Goal: Information Seeking & Learning: Learn about a topic

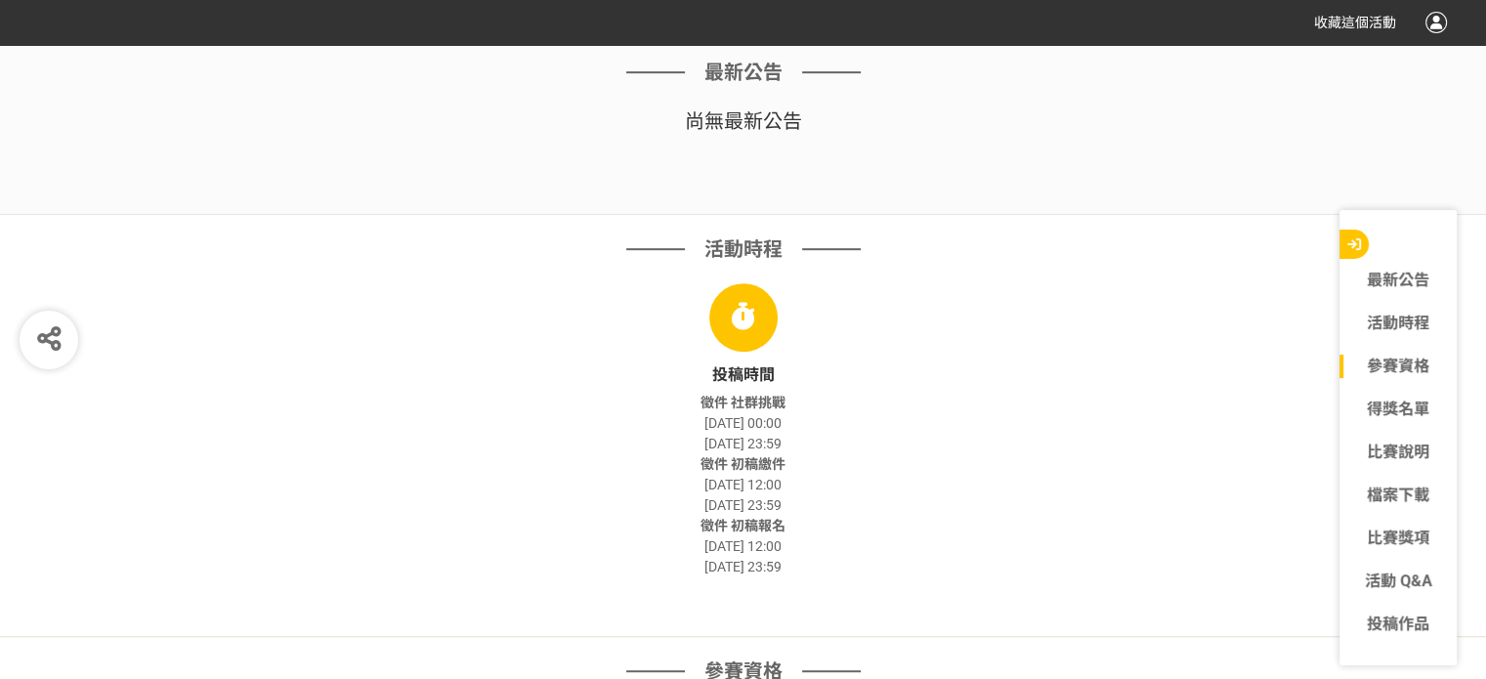
scroll to position [1270, 0]
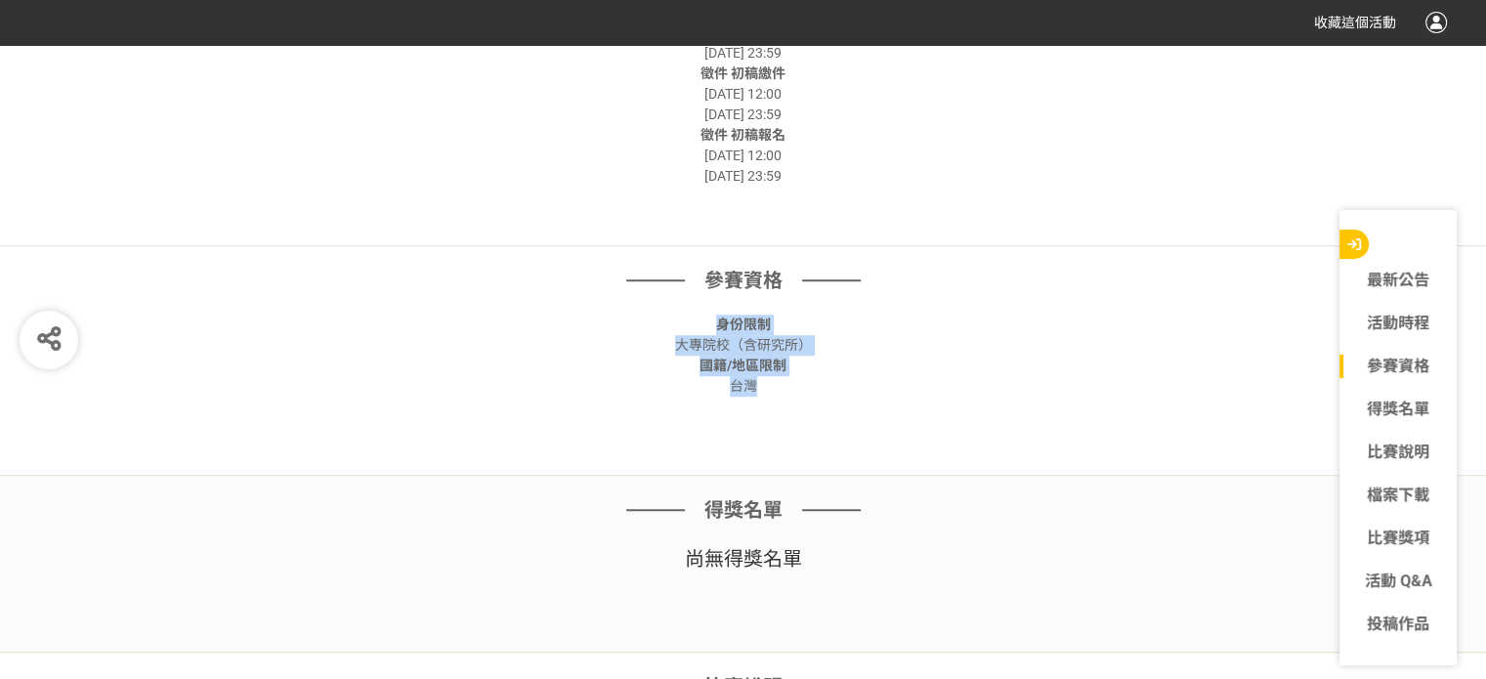
drag, startPoint x: 715, startPoint y: 322, endPoint x: 814, endPoint y: 450, distance: 161.6
click at [785, 429] on div "參賽資格 身份限制 大專院校（含研究所） 國籍/地區限制 台灣" at bounding box center [743, 361] width 1486 height 230
click at [848, 479] on div "得獎名單 尚無 得獎名單" at bounding box center [743, 564] width 1486 height 177
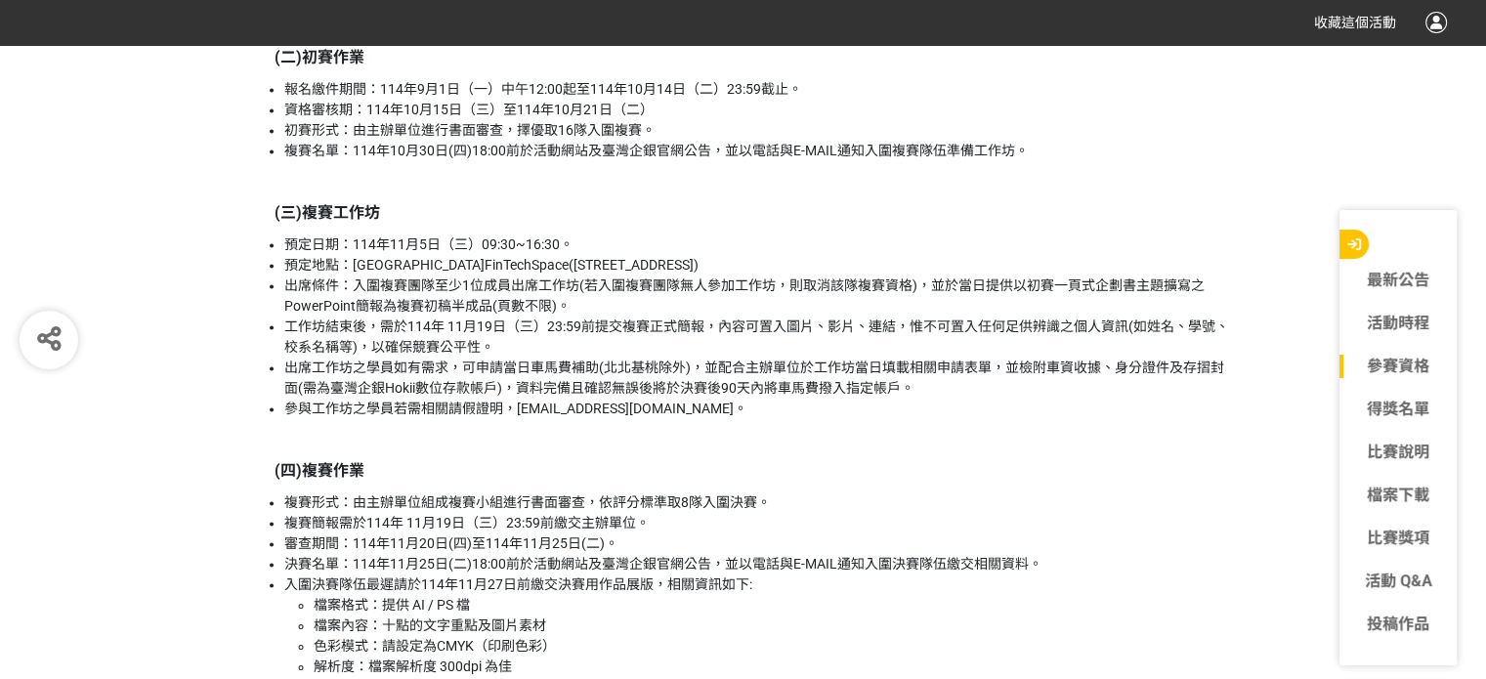
scroll to position [2931, 0]
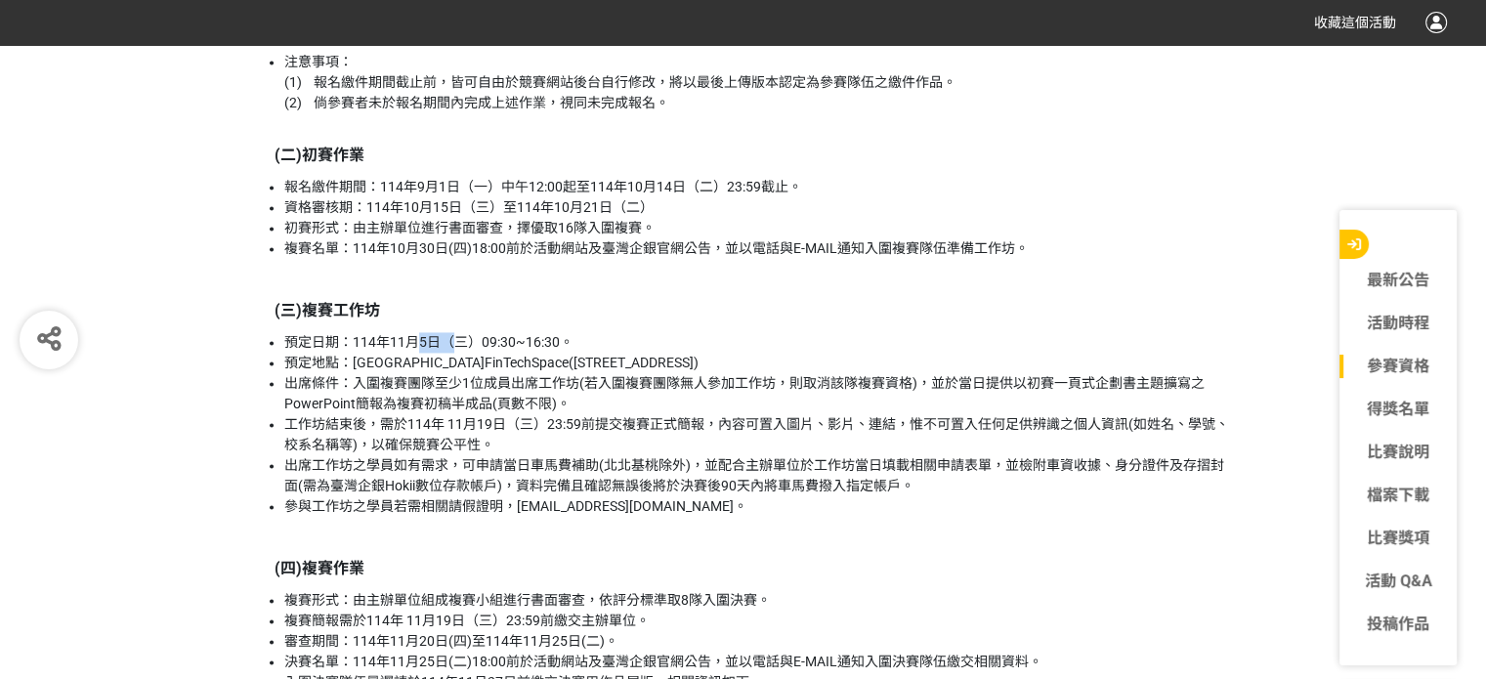
drag, startPoint x: 413, startPoint y: 343, endPoint x: 449, endPoint y: 348, distance: 36.5
click at [449, 347] on li "預定日期：114年11月5日（三）09:30~16:30。" at bounding box center [758, 342] width 948 height 21
click at [491, 479] on li "出席工作坊之學員如有需求，可申請當日車馬費補助(北北基桃除外)，並配合主辦單位於工作坊當日填載相關申請表單，並檢附車資收據、身分證件及存摺封面(需為臺灣企銀H…" at bounding box center [758, 475] width 948 height 41
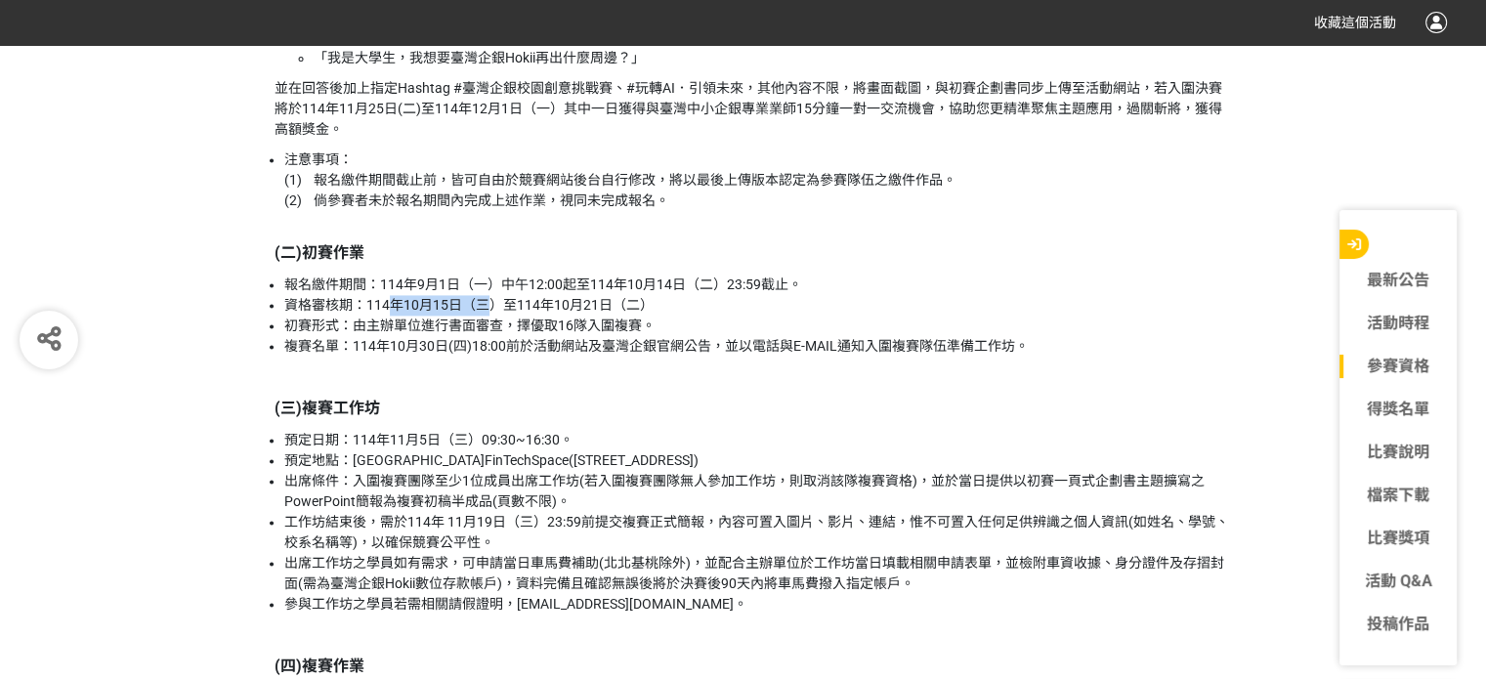
drag, startPoint x: 395, startPoint y: 303, endPoint x: 490, endPoint y: 322, distance: 97.7
click at [490, 317] on ul "報名繳件期間：[DATE]（一）中午12:00起至[DATE]（二）23:59截止。 資格審核期：[DATE]（三）至[DATE]（二） 初賽形式：由主辦單位…" at bounding box center [743, 316] width 977 height 82
click at [497, 408] on p "(三)複賽工作坊" at bounding box center [753, 408] width 957 height 23
drag, startPoint x: 563, startPoint y: 272, endPoint x: 612, endPoint y: 318, distance: 67.0
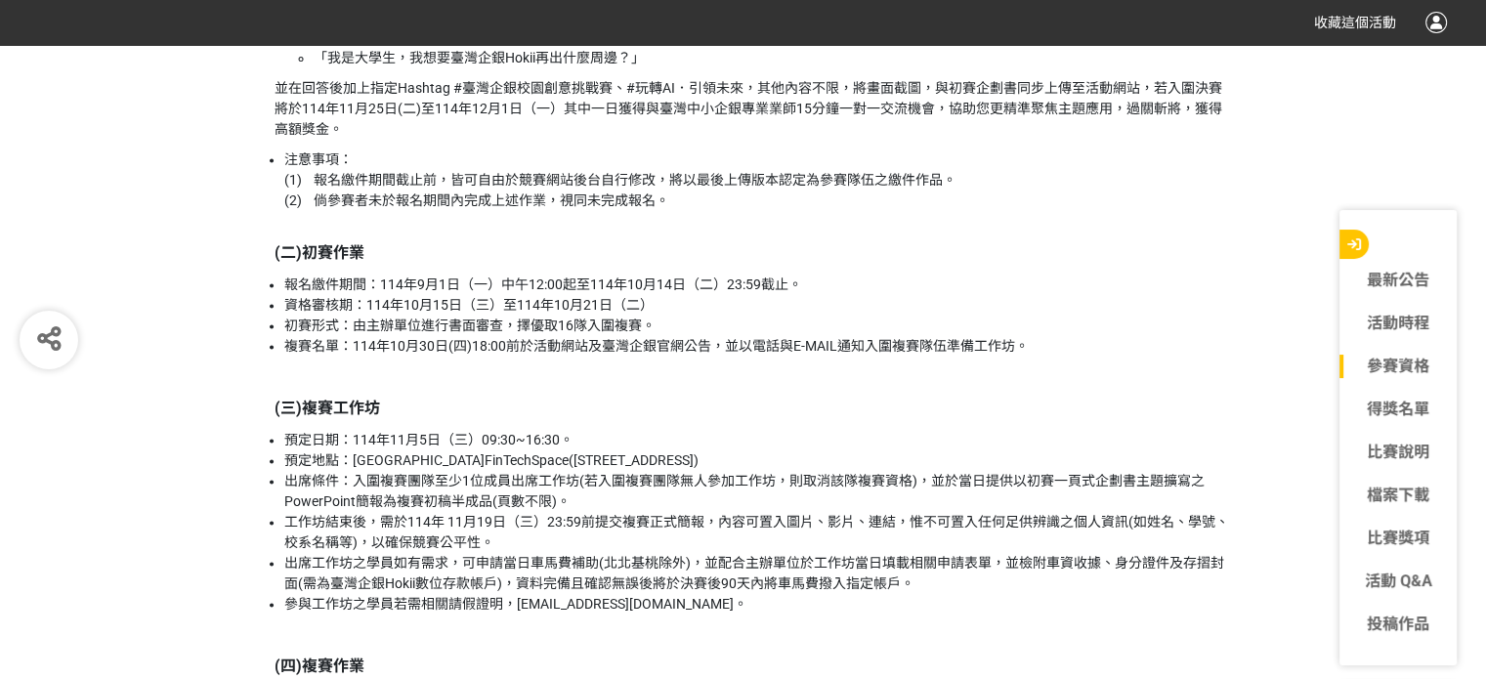
click at [629, 386] on p at bounding box center [753, 376] width 957 height 21
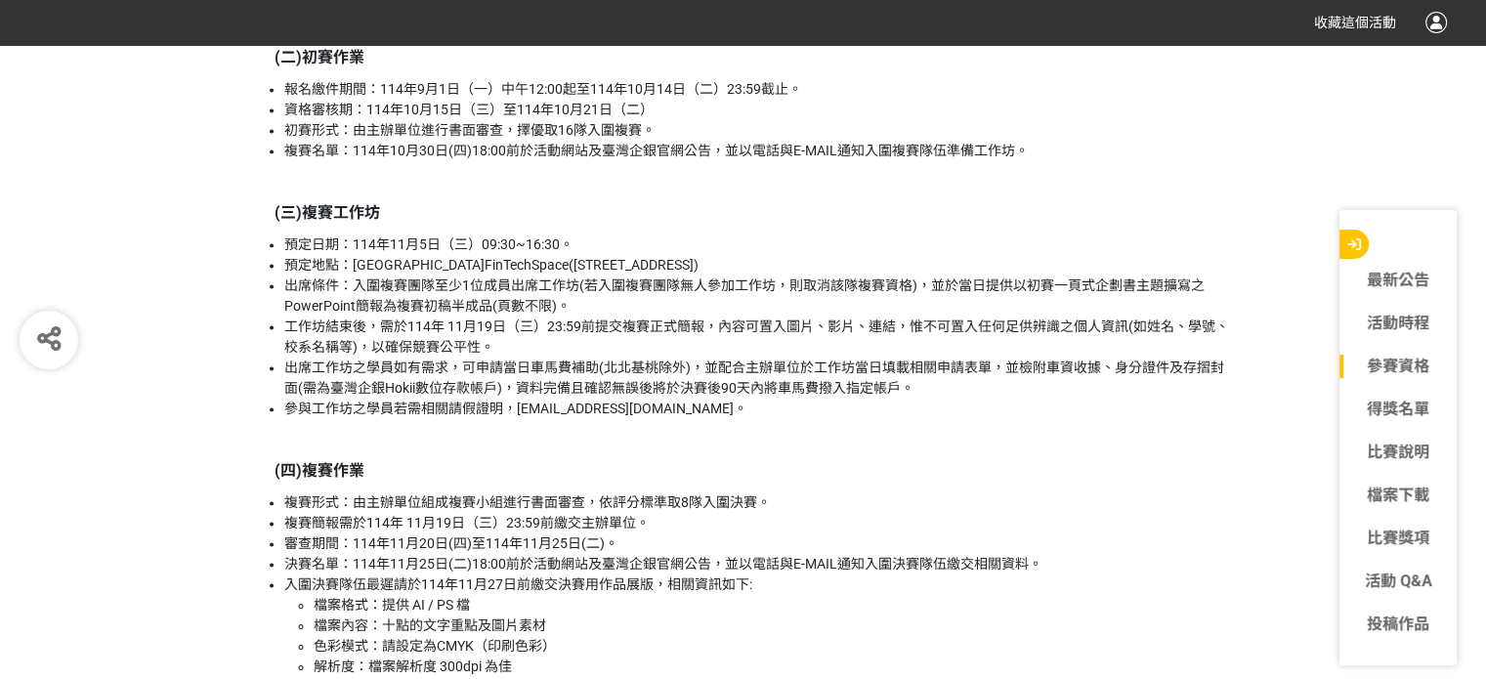
click at [1071, 374] on li "出席工作坊之學員如有需求，可申請當日車馬費補助(北北基桃除外)，並配合主辦單位於工作坊當日填載相關申請表單，並檢附車資收據、身分證件及存摺封面(需為臺灣企銀H…" at bounding box center [758, 378] width 948 height 41
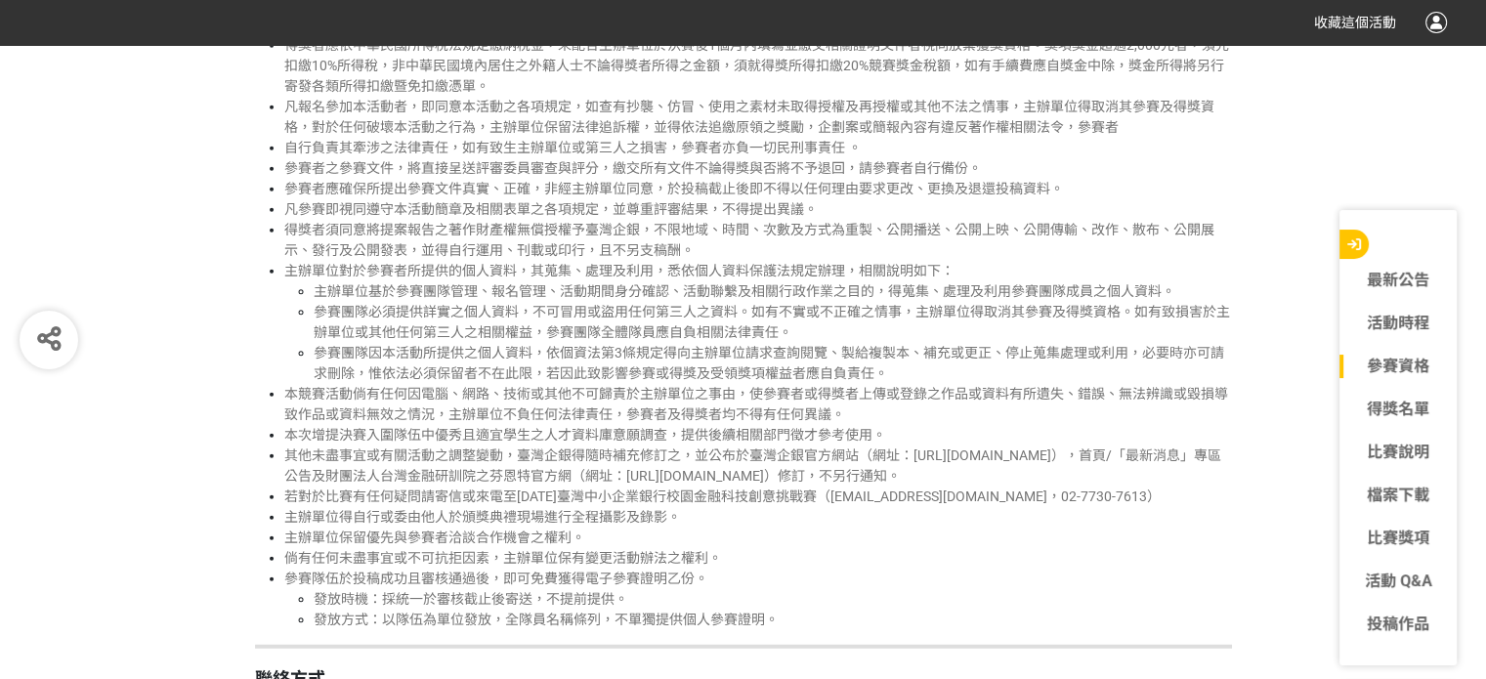
scroll to position [4982, 0]
